Goal: Task Accomplishment & Management: Manage account settings

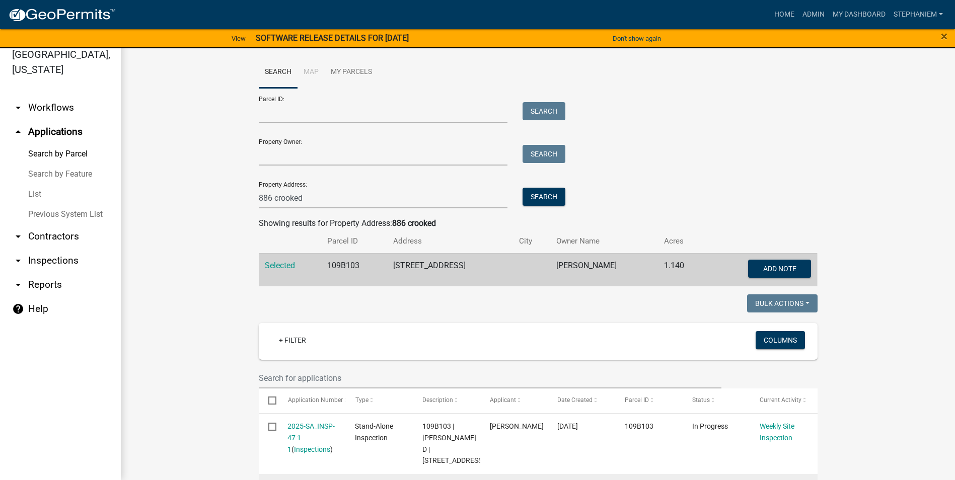
scroll to position [201, 0]
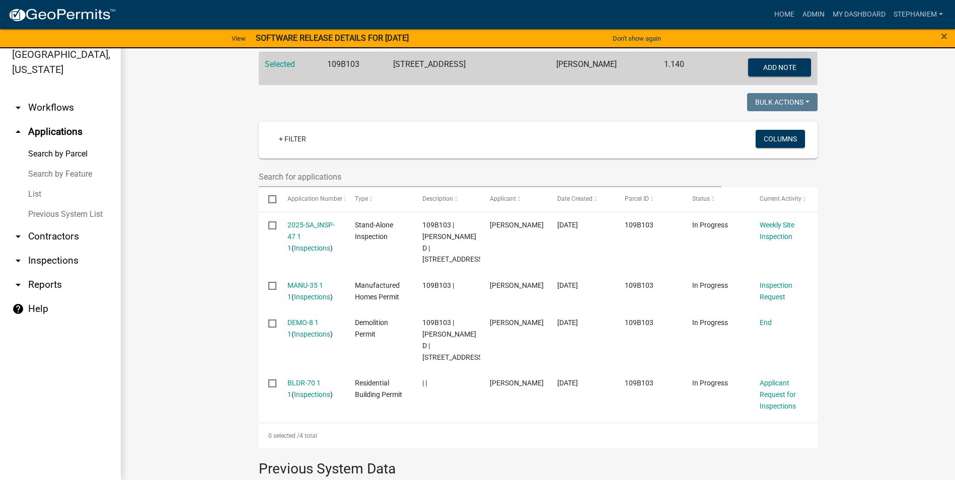
click at [61, 134] on link "arrow_drop_up Applications" at bounding box center [60, 132] width 121 height 24
click at [48, 126] on link "arrow_drop_up Applications" at bounding box center [60, 132] width 121 height 24
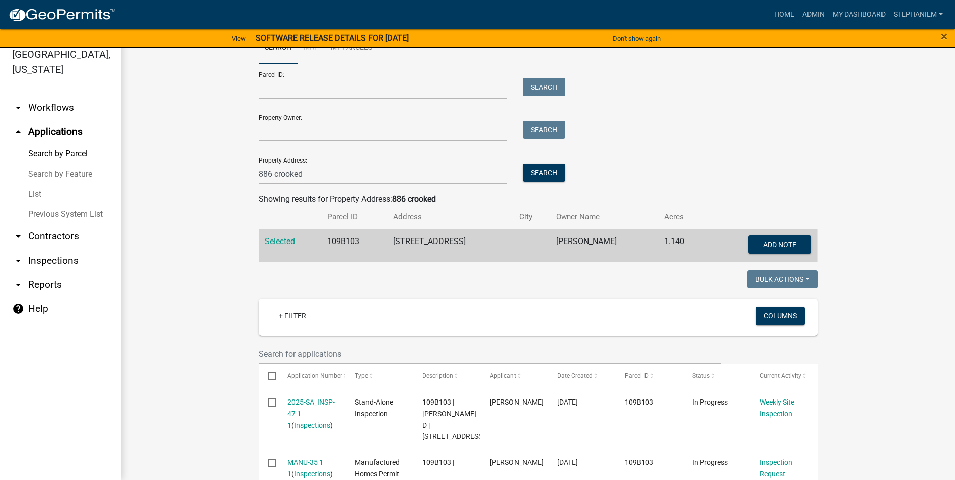
scroll to position [0, 0]
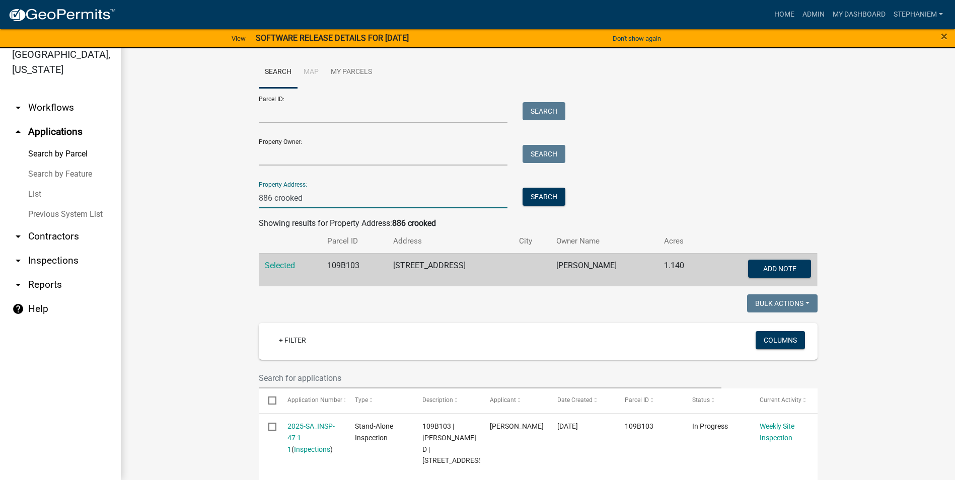
drag, startPoint x: 312, startPoint y: 199, endPoint x: 218, endPoint y: 200, distance: 93.6
click at [218, 200] on wm-workflow-application-search-view "Search Map My Parcels Parcel ID: Search Property Owner: Search Property Address…" at bounding box center [538, 444] width 794 height 777
click at [178, 234] on wm-workflow-application-search-view "Search Map My Parcels Parcel ID: Search Property Owner: Search Property Address…" at bounding box center [538, 444] width 794 height 777
click at [798, 16] on link "Admin" at bounding box center [813, 14] width 30 height 19
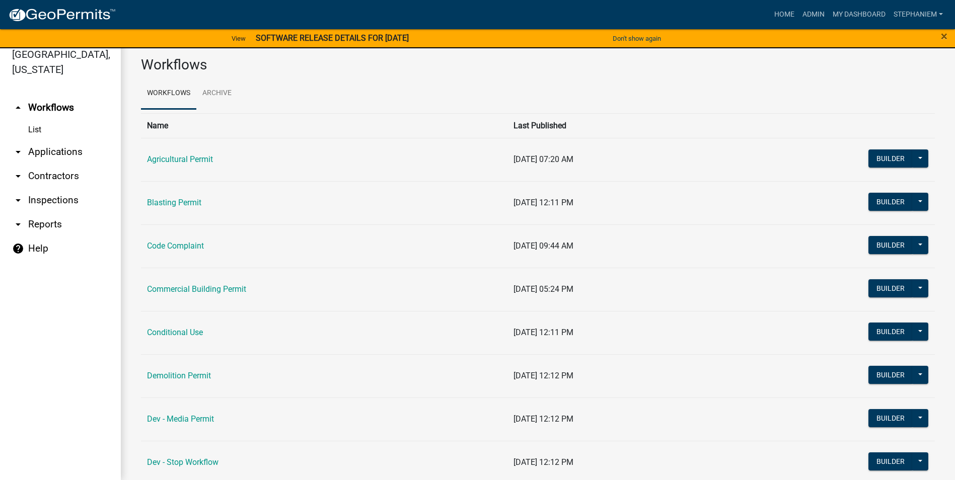
click at [73, 150] on link "arrow_drop_down Applications" at bounding box center [60, 152] width 121 height 24
